Goal: Transaction & Acquisition: Download file/media

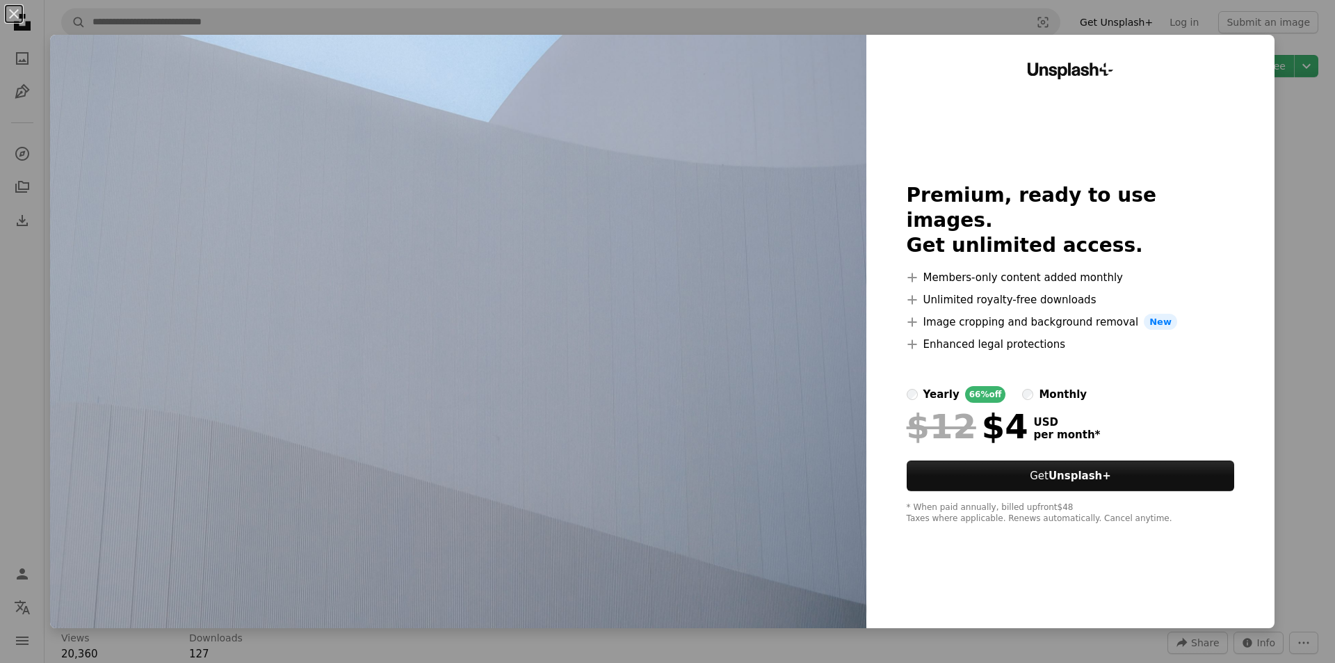
click at [1306, 287] on div "An X shape Unsplash+ Premium, ready to use images. Get unlimited access. A plus…" at bounding box center [667, 331] width 1335 height 663
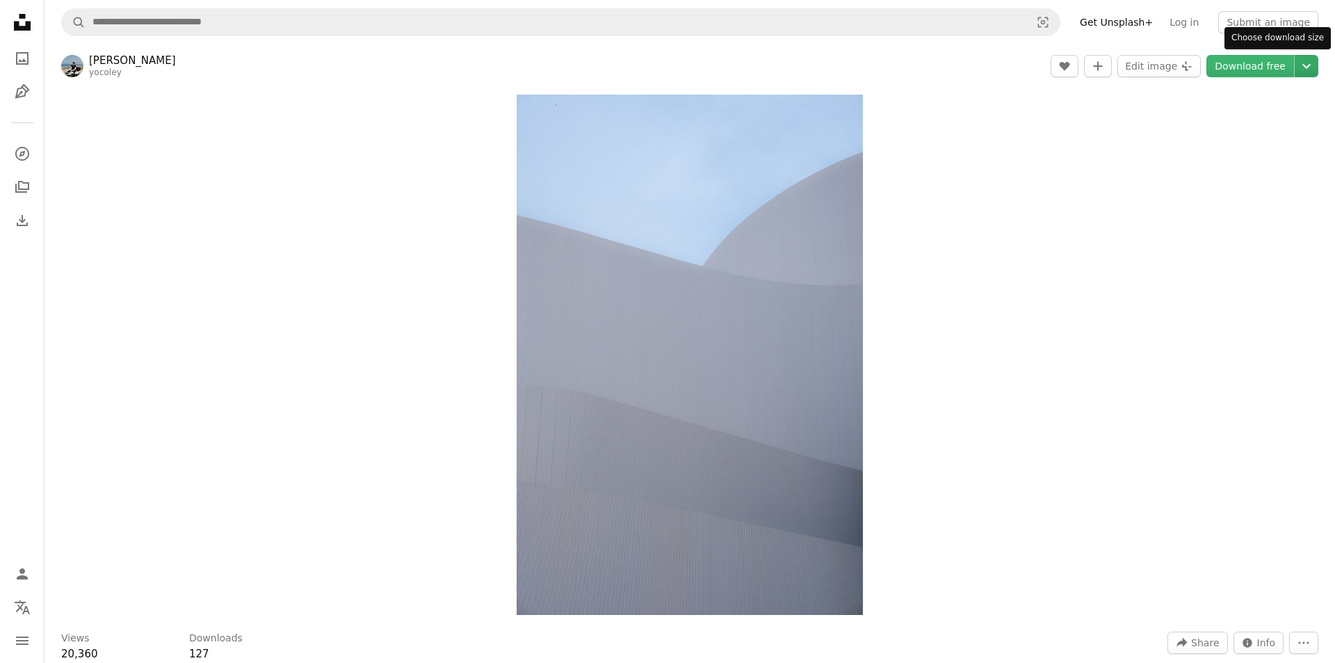
click at [1303, 67] on icon "Chevron down" at bounding box center [1306, 66] width 22 height 17
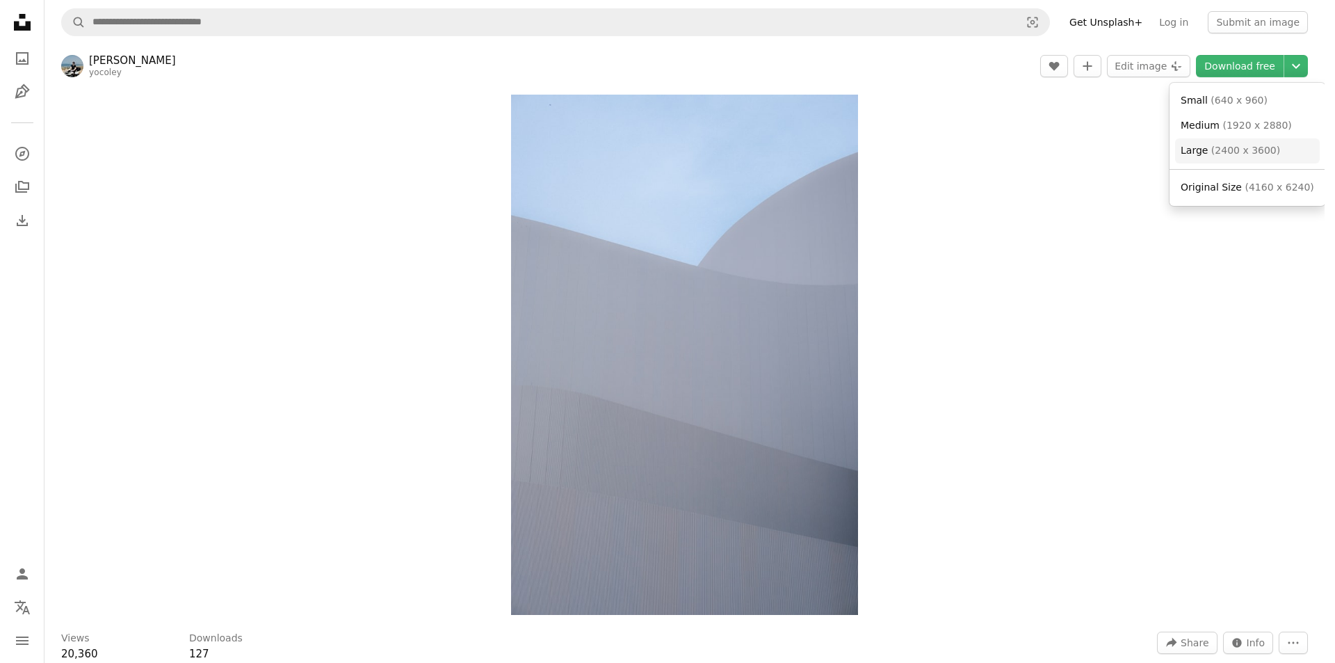
click at [1270, 157] on link "Large ( 2400 x 3600 )" at bounding box center [1247, 150] width 145 height 25
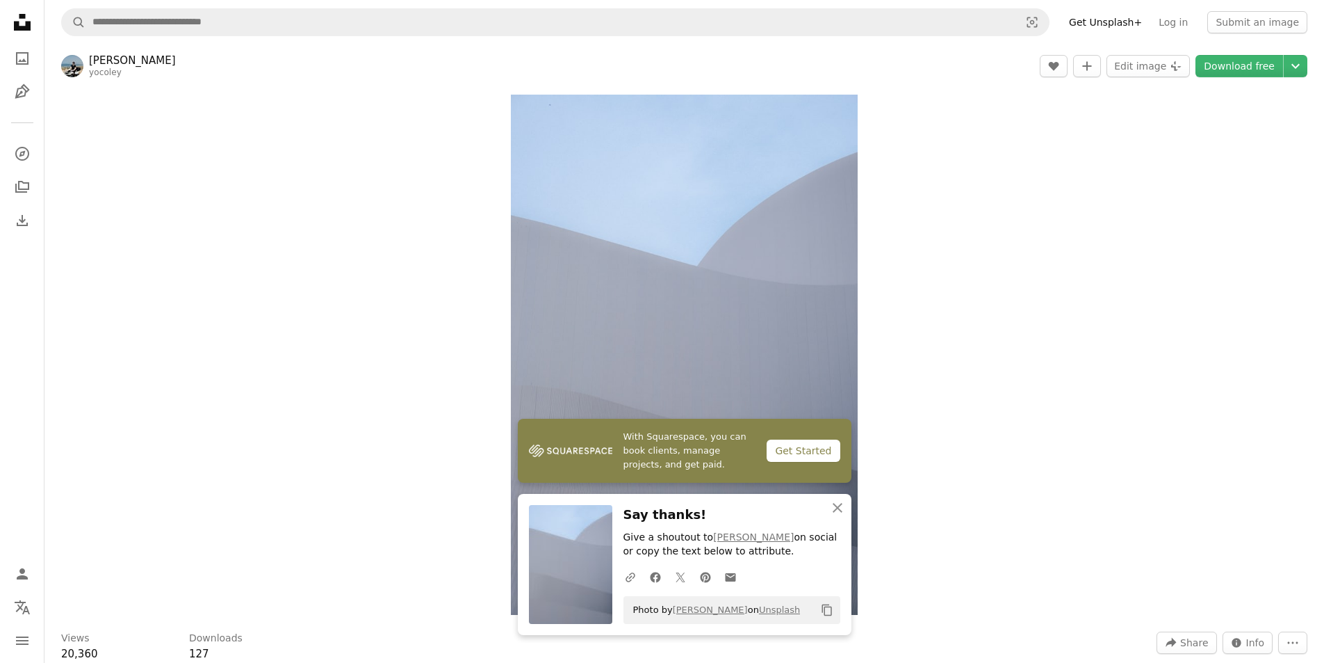
click at [1133, 378] on div "Zoom in" at bounding box center [684, 355] width 1280 height 534
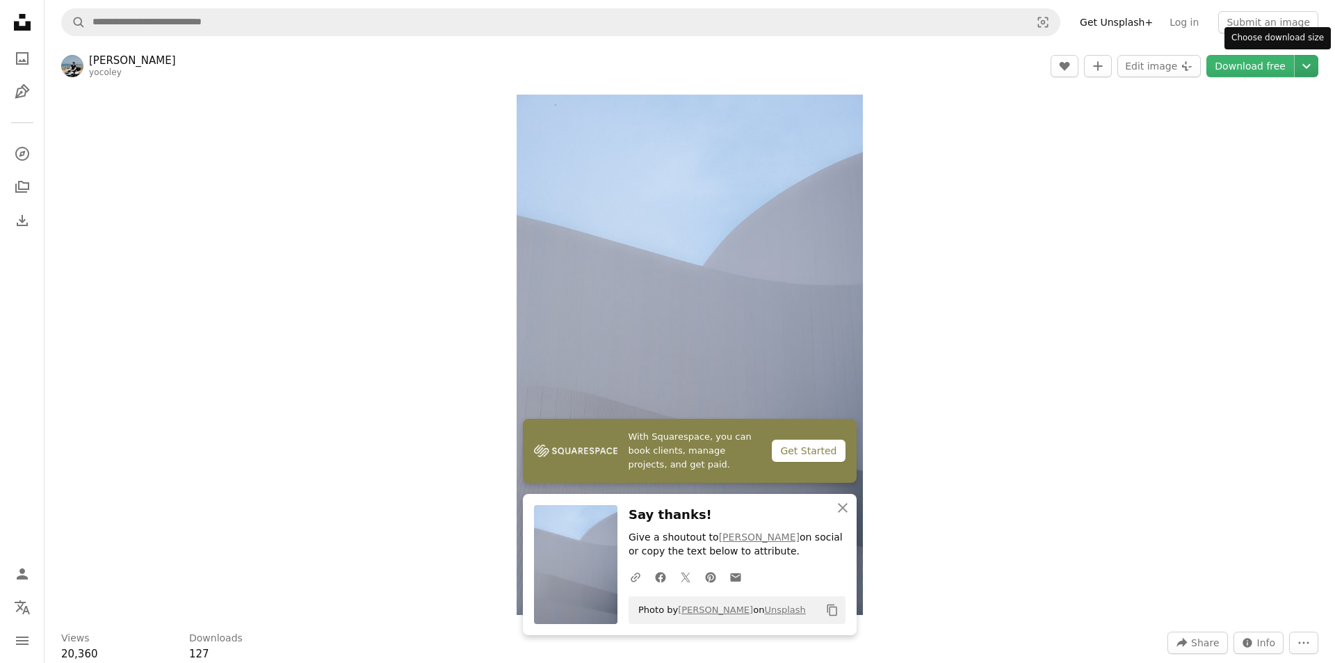
click at [1297, 65] on icon "Chevron down" at bounding box center [1306, 66] width 22 height 17
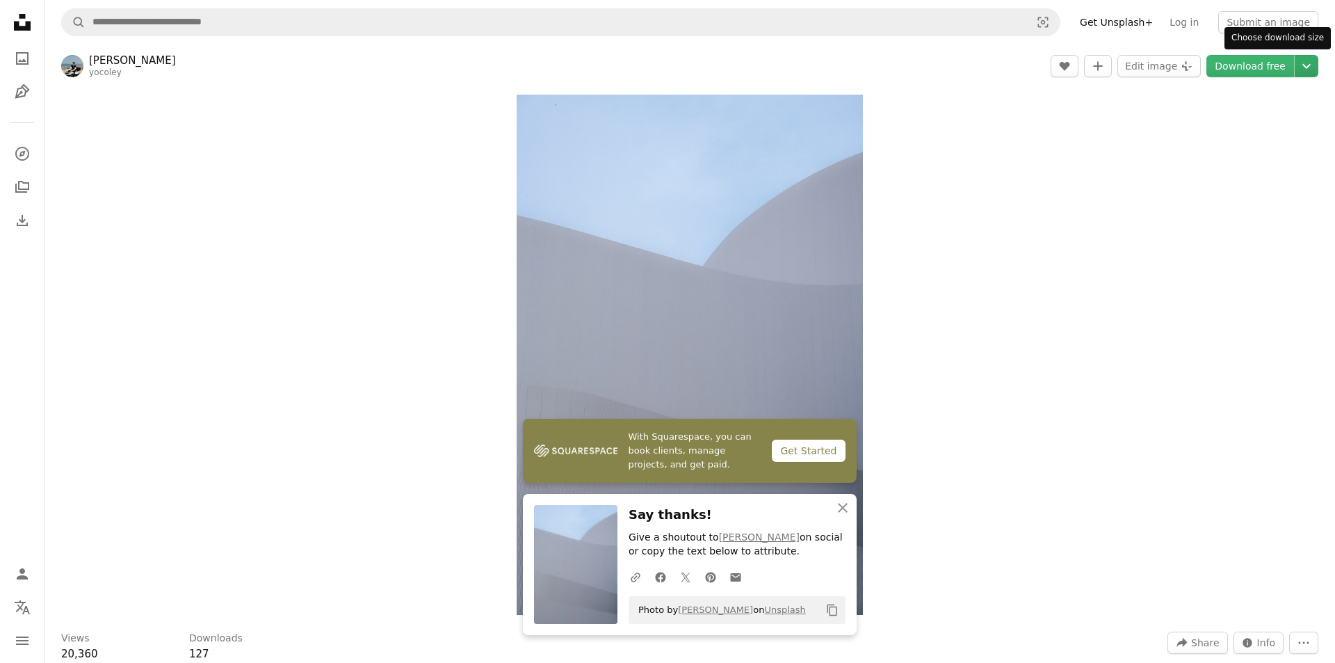
click at [1297, 66] on icon "Chevron down" at bounding box center [1306, 66] width 22 height 17
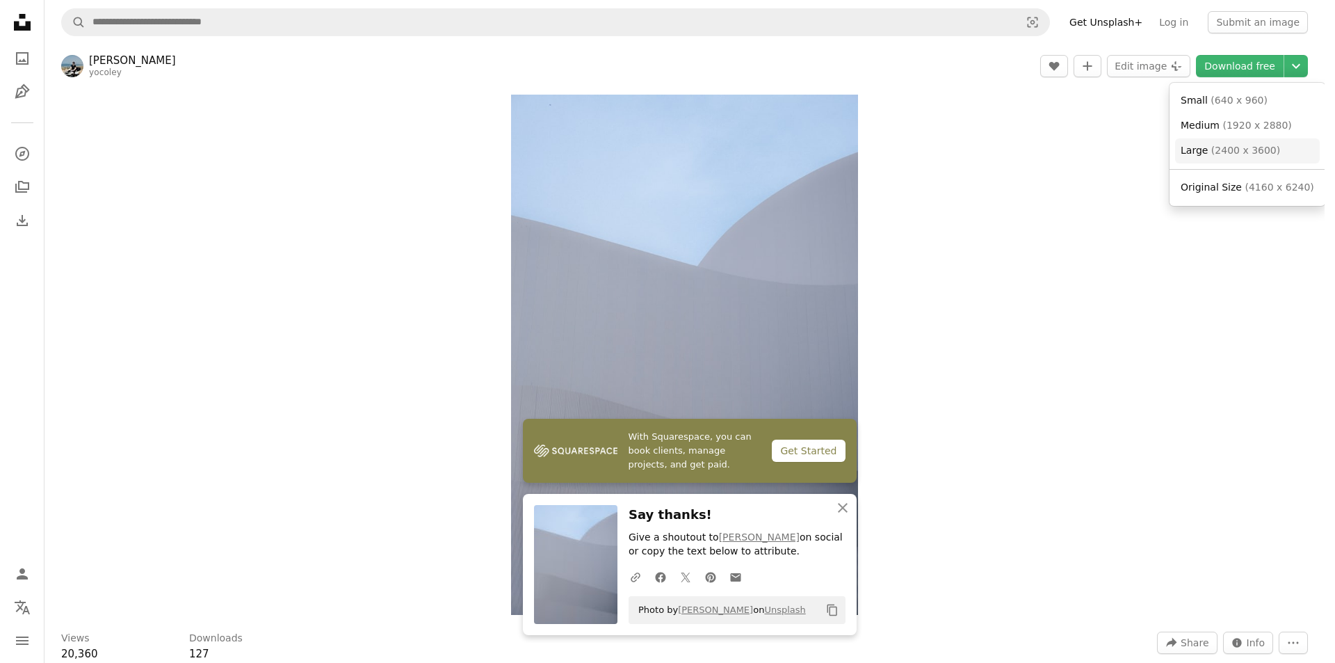
click at [1243, 156] on span "( 2400 x 3600 )" at bounding box center [1245, 150] width 69 height 11
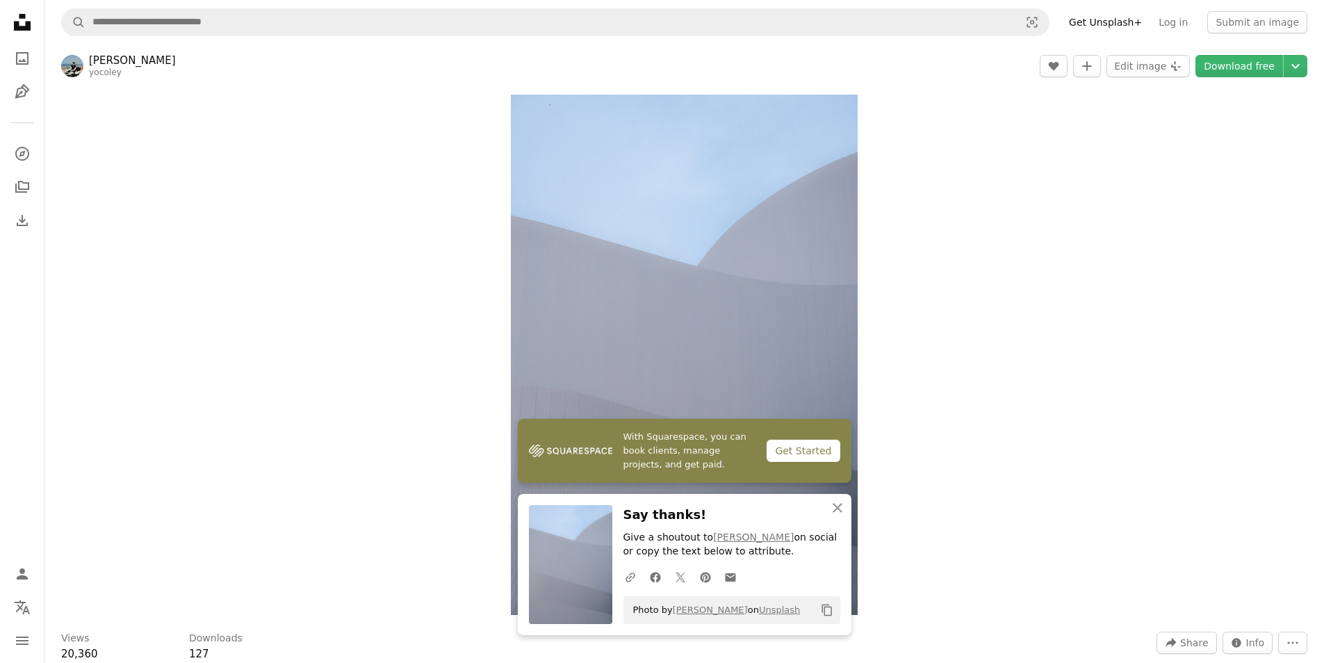
click at [1045, 334] on div "Zoom in" at bounding box center [684, 355] width 1280 height 534
